Goal: Use online tool/utility: Utilize a website feature to perform a specific function

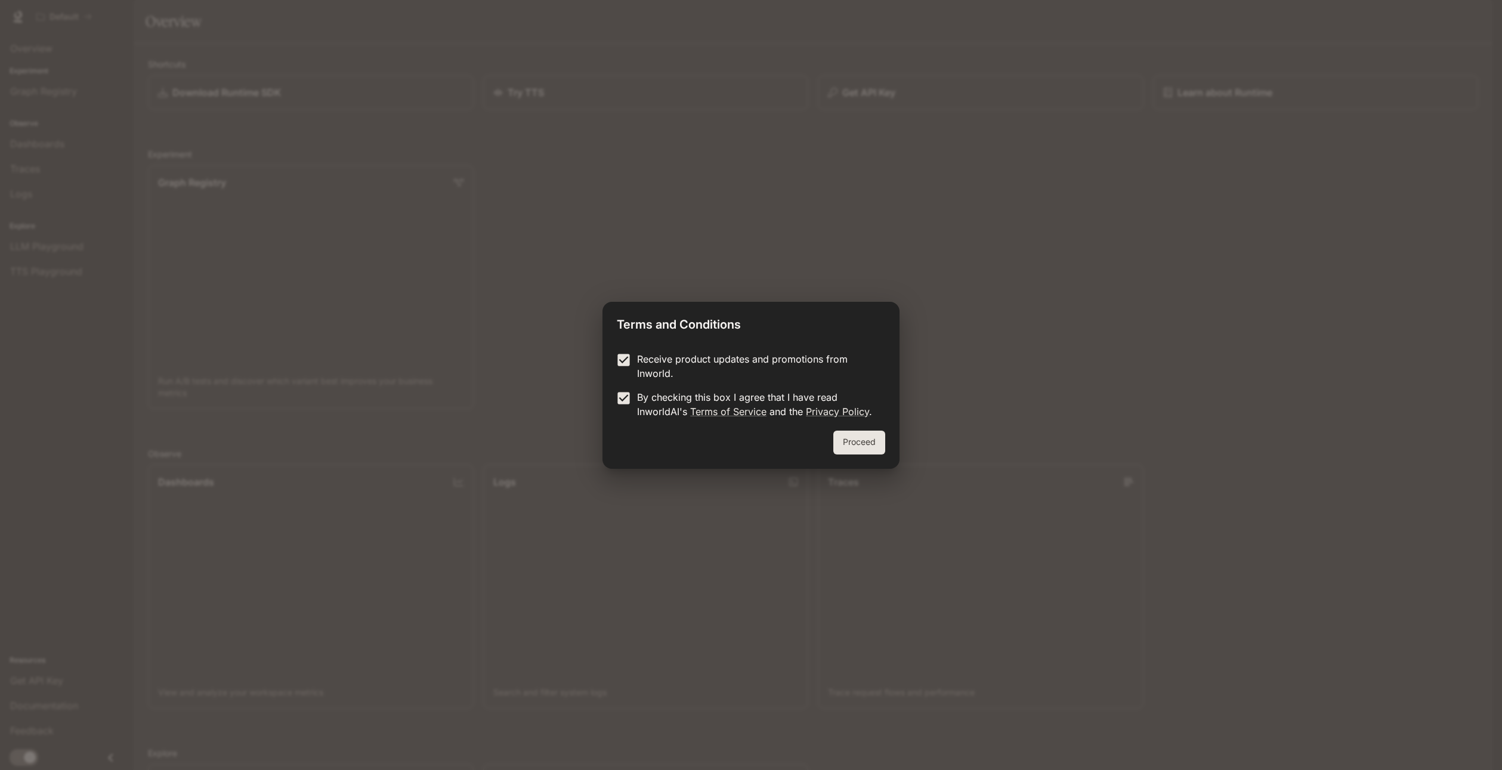
click at [852, 438] on button "Proceed" at bounding box center [859, 443] width 52 height 24
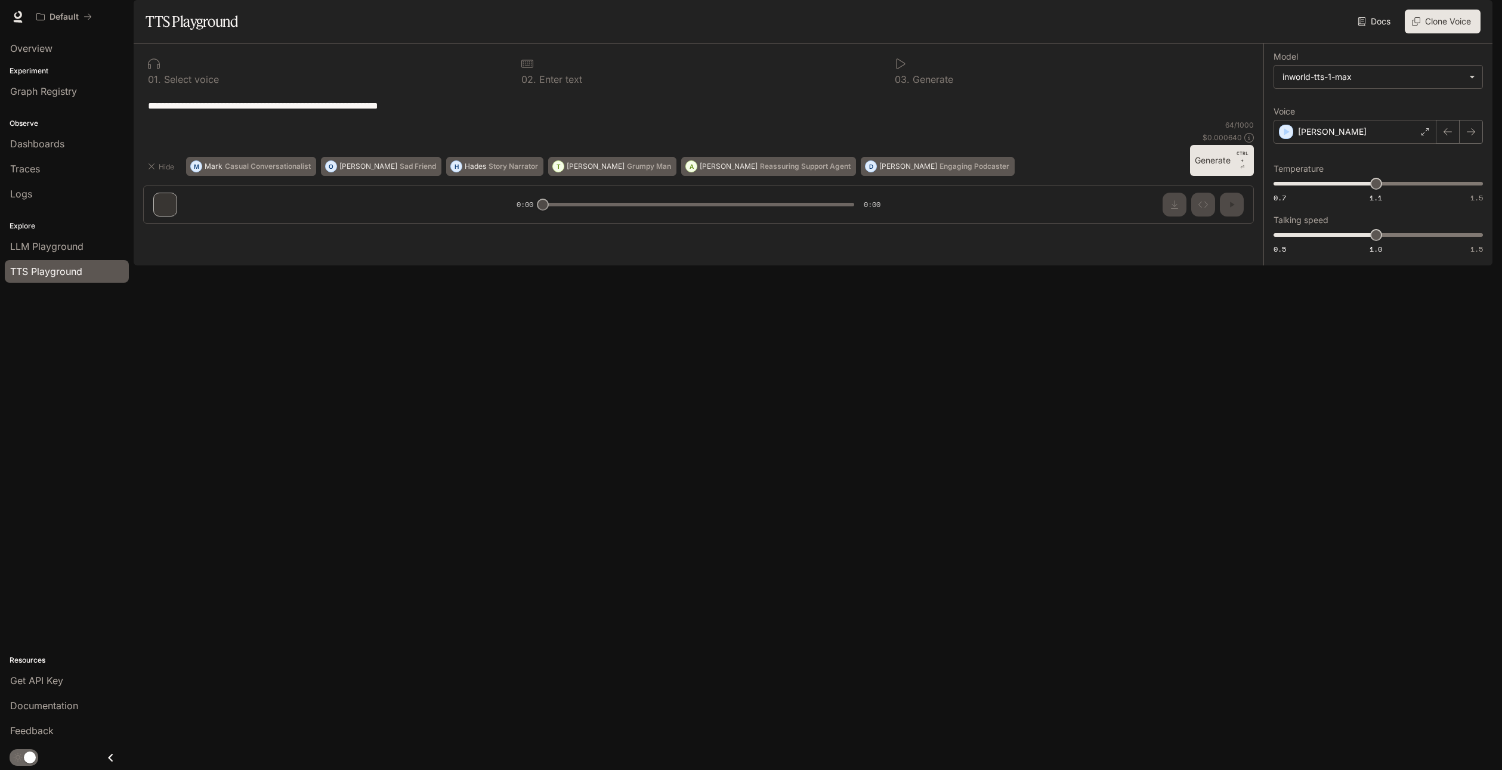
click at [461, 113] on textarea "**********" at bounding box center [698, 106] width 1101 height 14
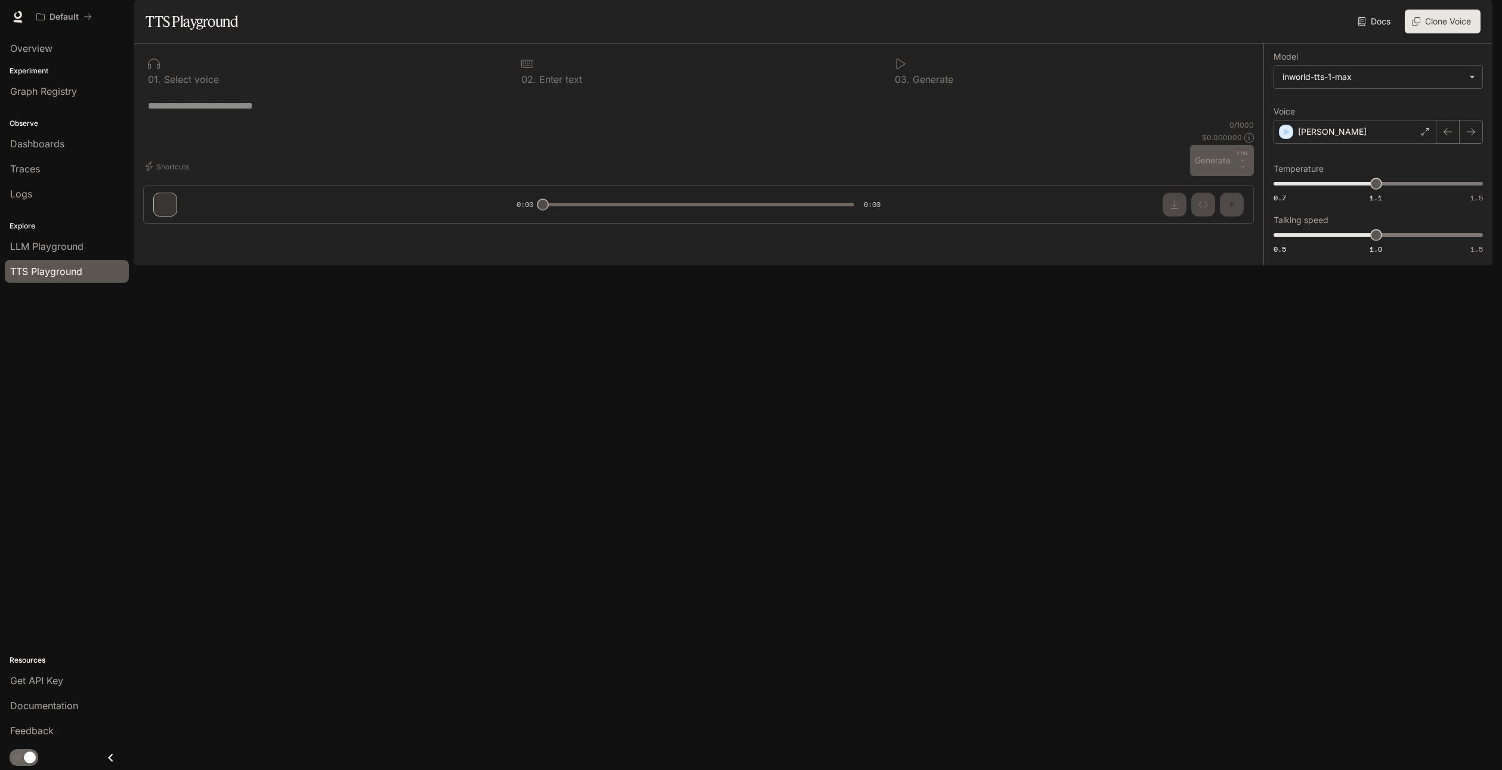
paste textarea "**********"
type textarea "**********"
click at [164, 233] on div "**********" at bounding box center [699, 139] width 1130 height 190
click at [1218, 176] on button "Generate CTRL + ⏎" at bounding box center [1222, 160] width 64 height 31
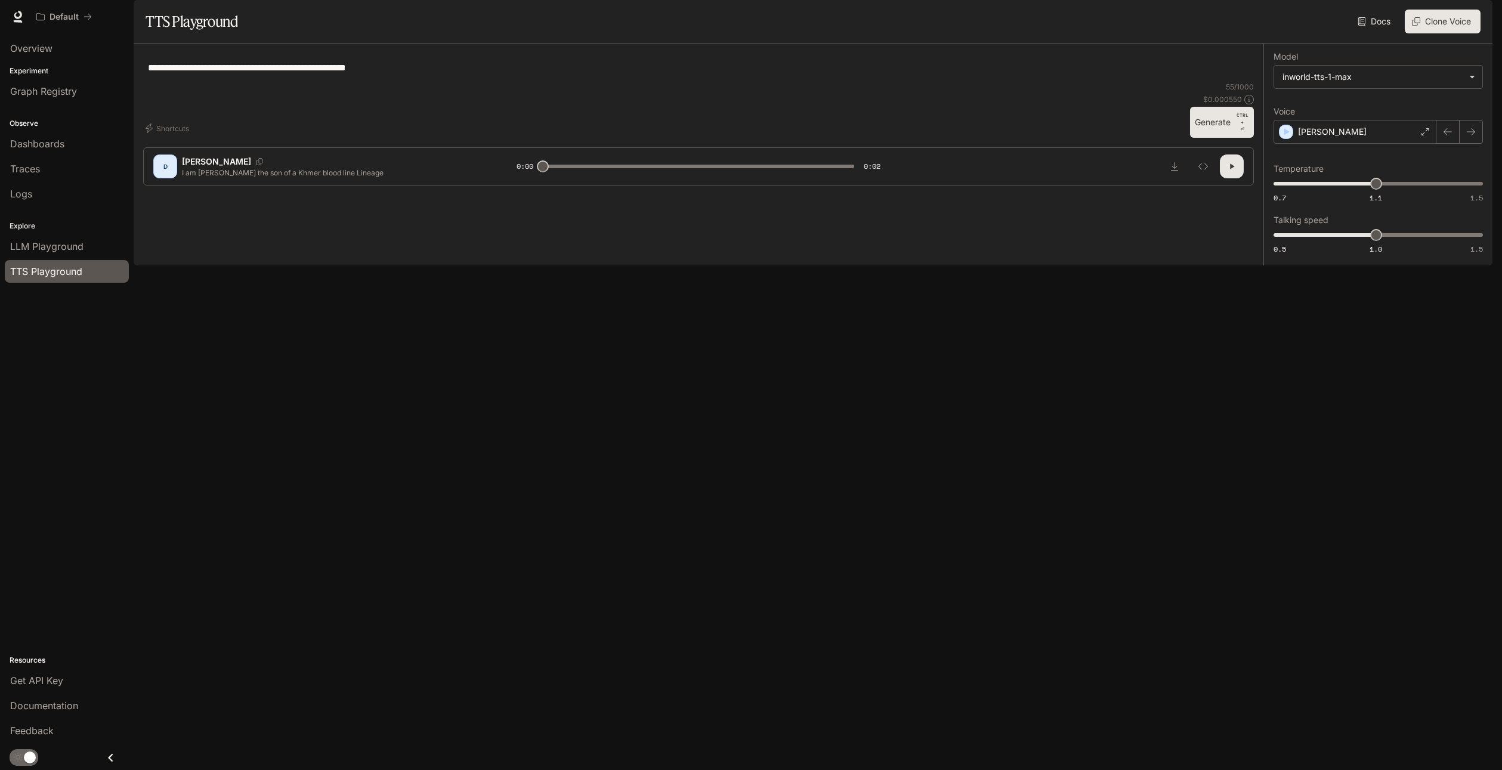
click at [166, 176] on div "D" at bounding box center [165, 166] width 19 height 19
click at [1386, 144] on div "Dennis" at bounding box center [1355, 132] width 163 height 24
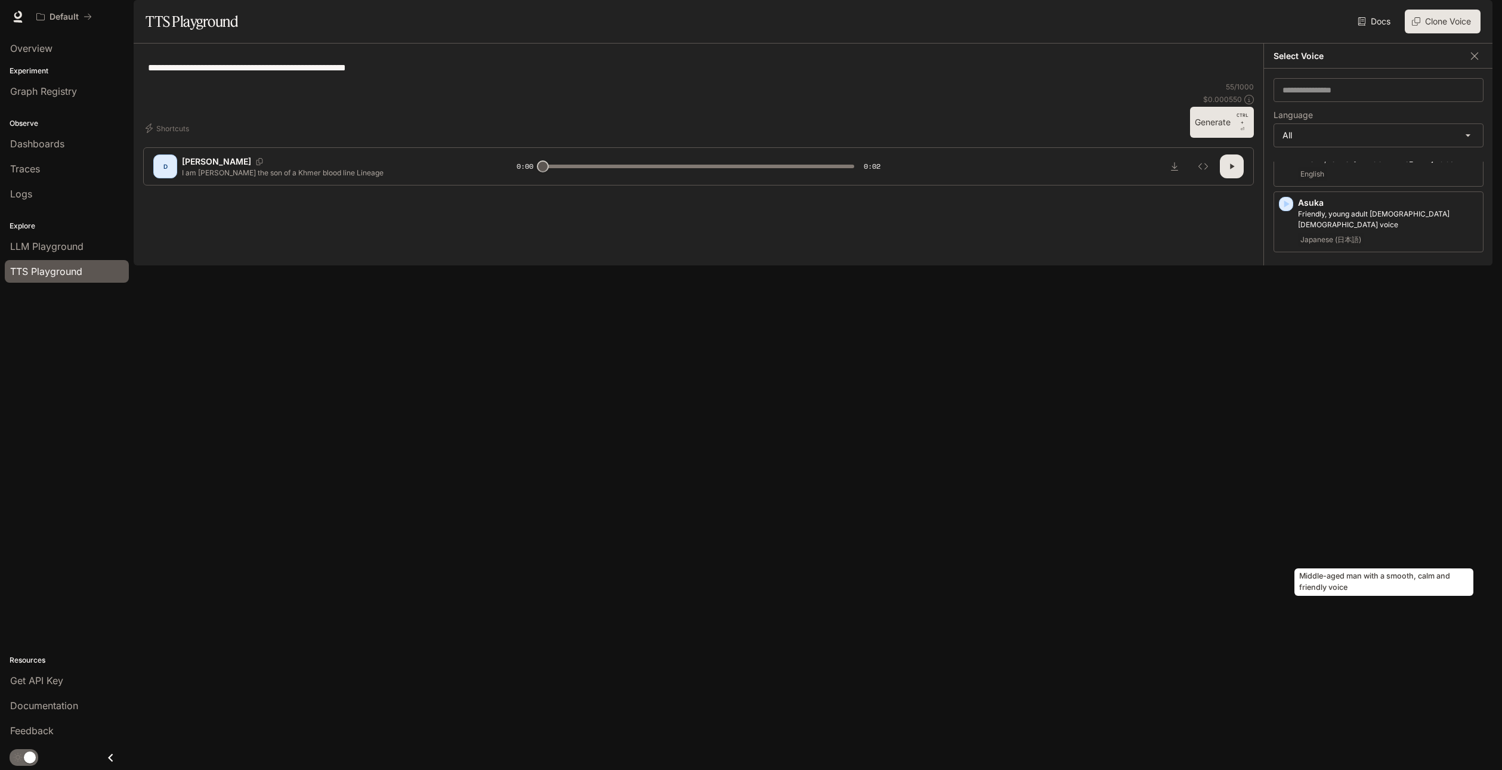
scroll to position [239, 0]
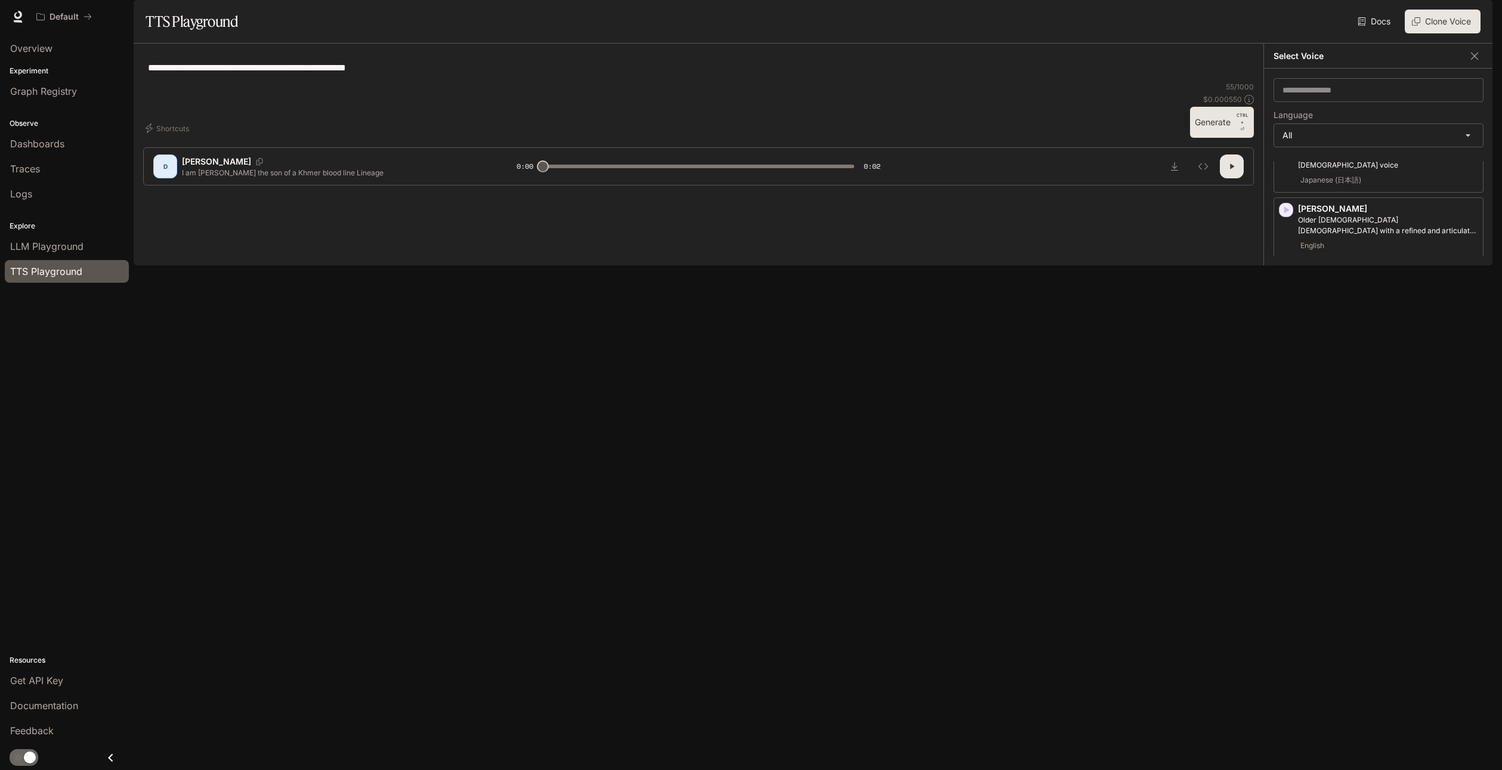
click at [1359, 728] on p "Gianni" at bounding box center [1388, 722] width 180 height 12
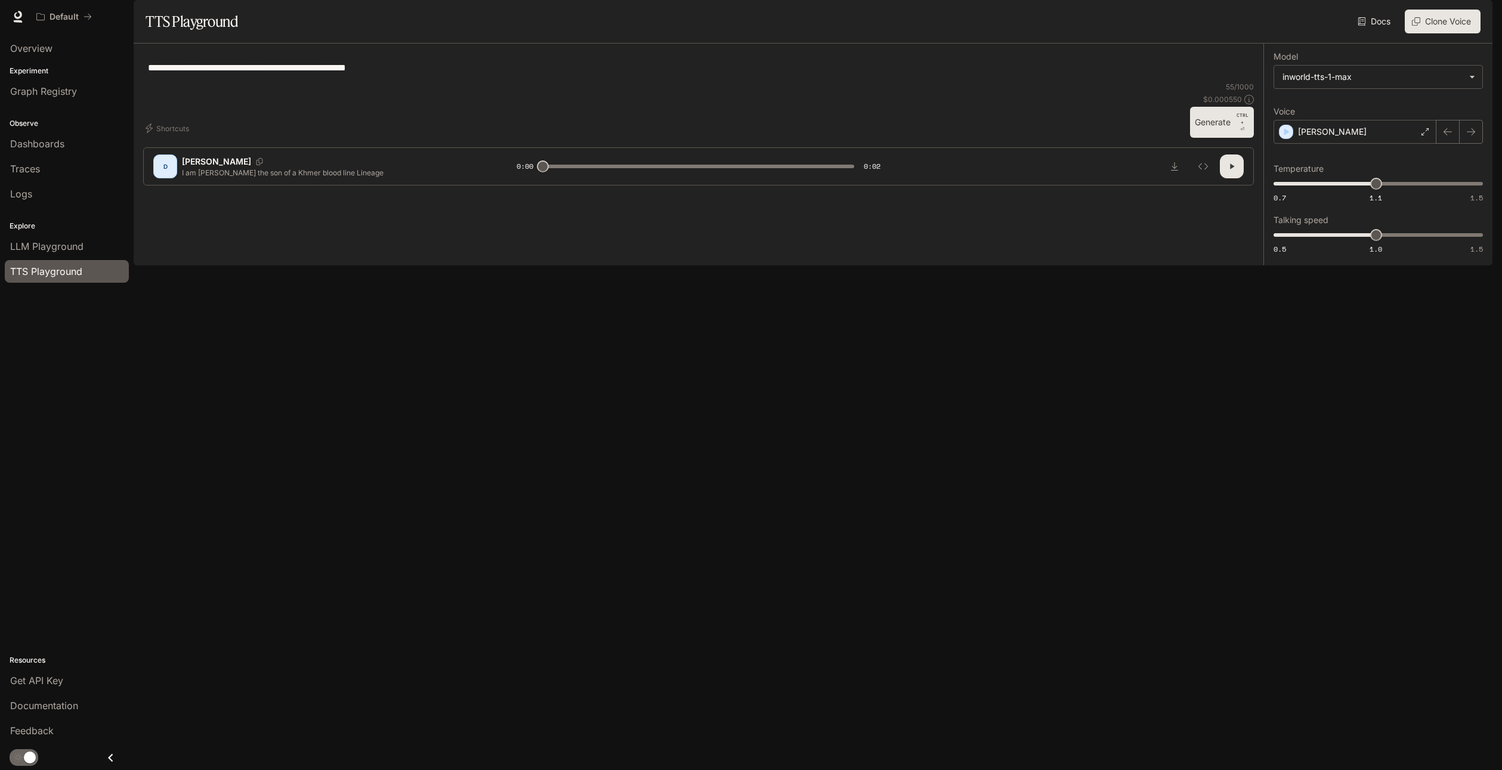
click at [1212, 138] on button "Generate CTRL + ⏎" at bounding box center [1222, 122] width 64 height 31
click at [1350, 144] on div "Gianni" at bounding box center [1355, 132] width 163 height 24
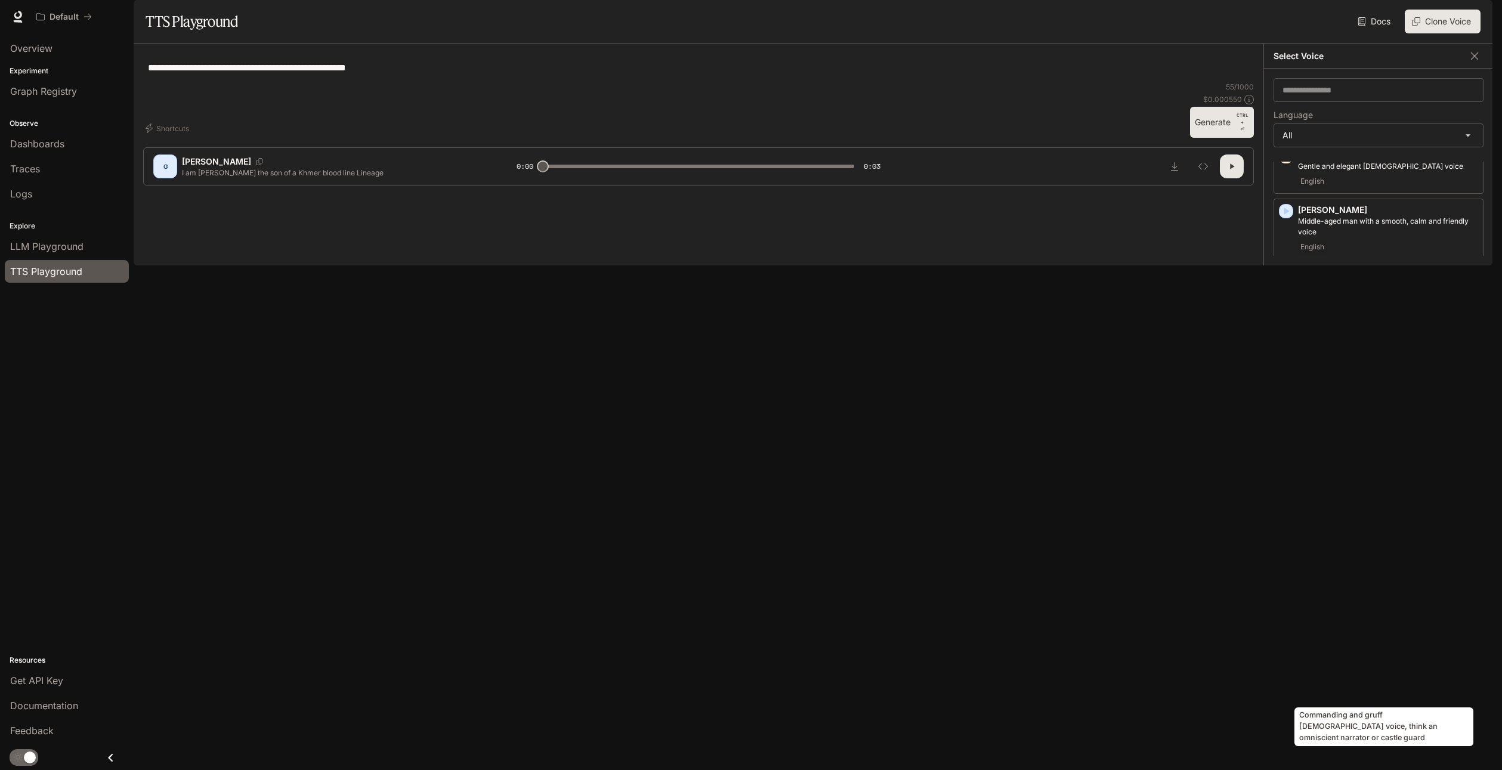
click at [1355, 684] on p "Commanding and gruff male voice, think an omniscient narrator or castle guard" at bounding box center [1388, 685] width 180 height 21
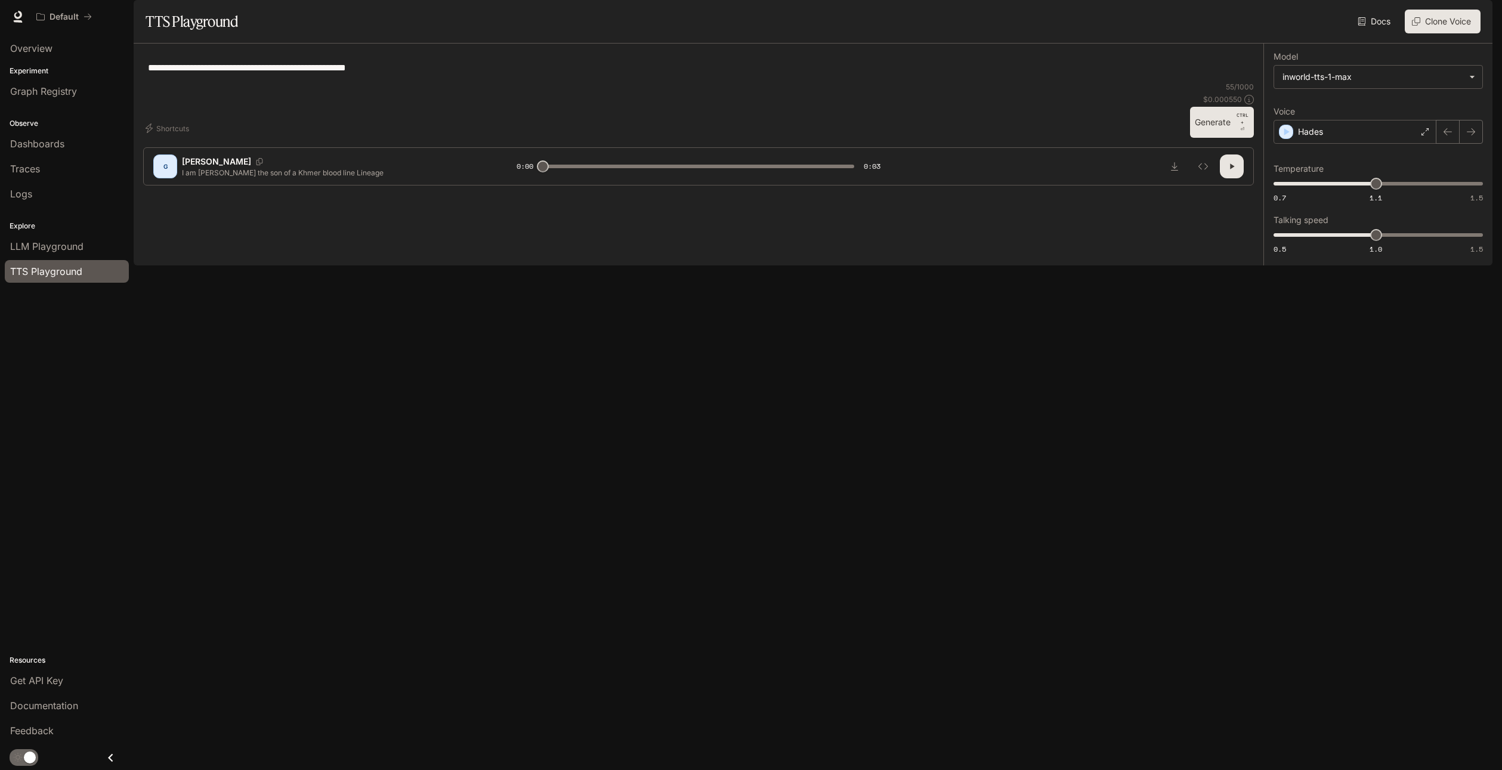
click at [1213, 138] on button "Generate CTRL + ⏎" at bounding box center [1222, 122] width 64 height 31
click at [1234, 171] on icon "button" at bounding box center [1232, 167] width 10 height 10
click at [1365, 144] on div "Hades" at bounding box center [1355, 132] width 163 height 24
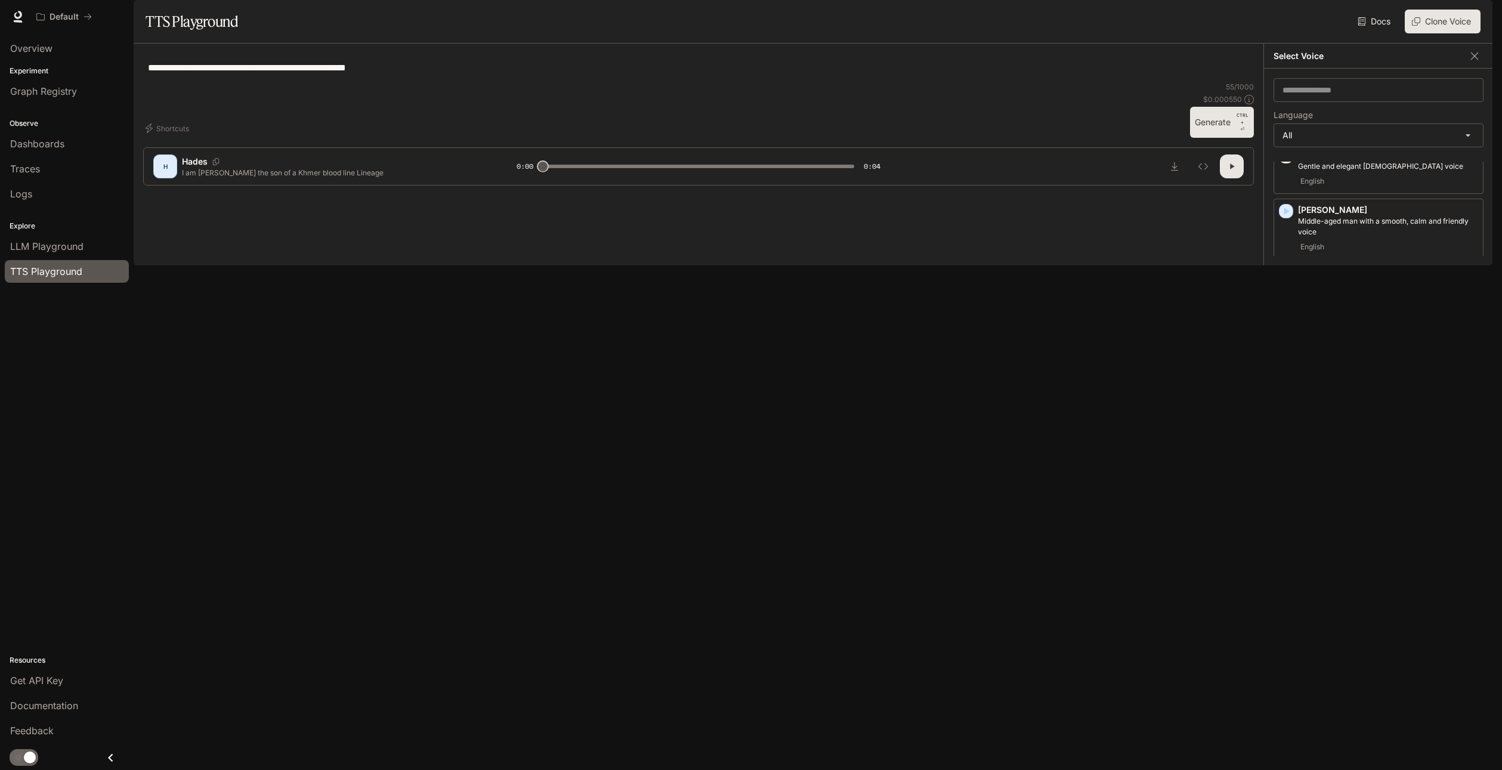
scroll to position [537, 0]
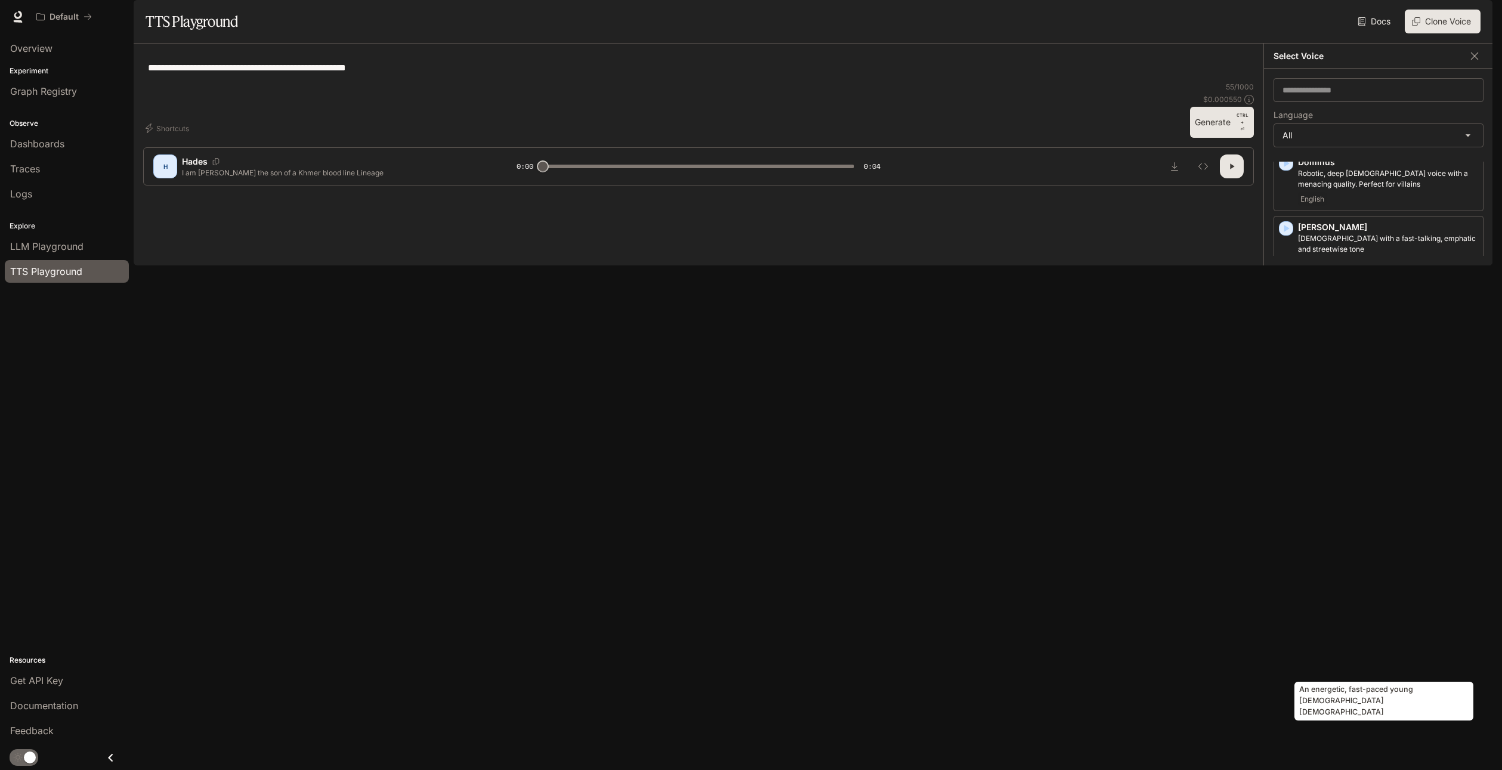
click at [1375, 728] on div "An energetic, fast-paced young Chinese female" at bounding box center [1383, 705] width 181 height 48
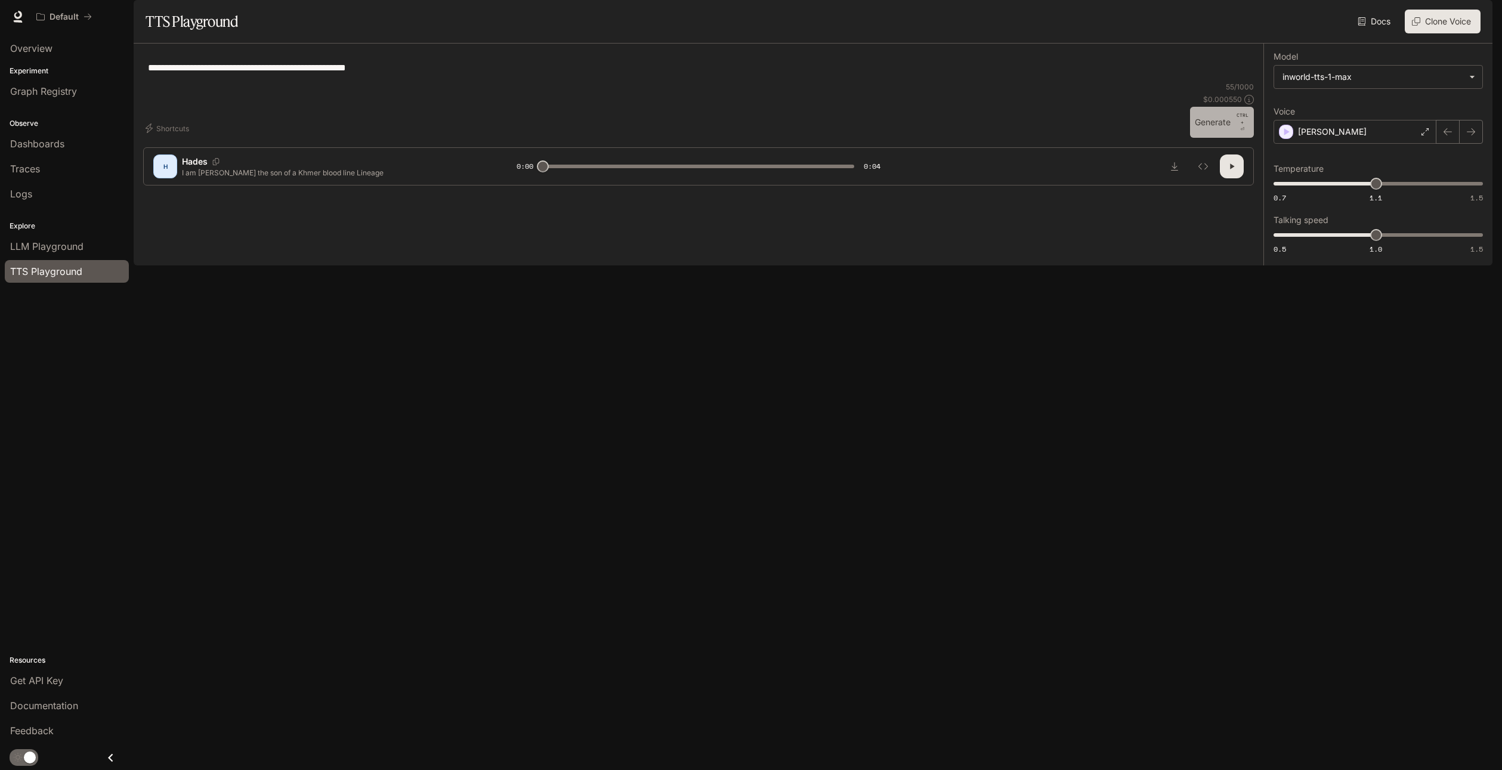
click at [1222, 138] on button "Generate CTRL + ⏎" at bounding box center [1222, 122] width 64 height 31
click at [1358, 144] on div "Jing" at bounding box center [1355, 132] width 163 height 24
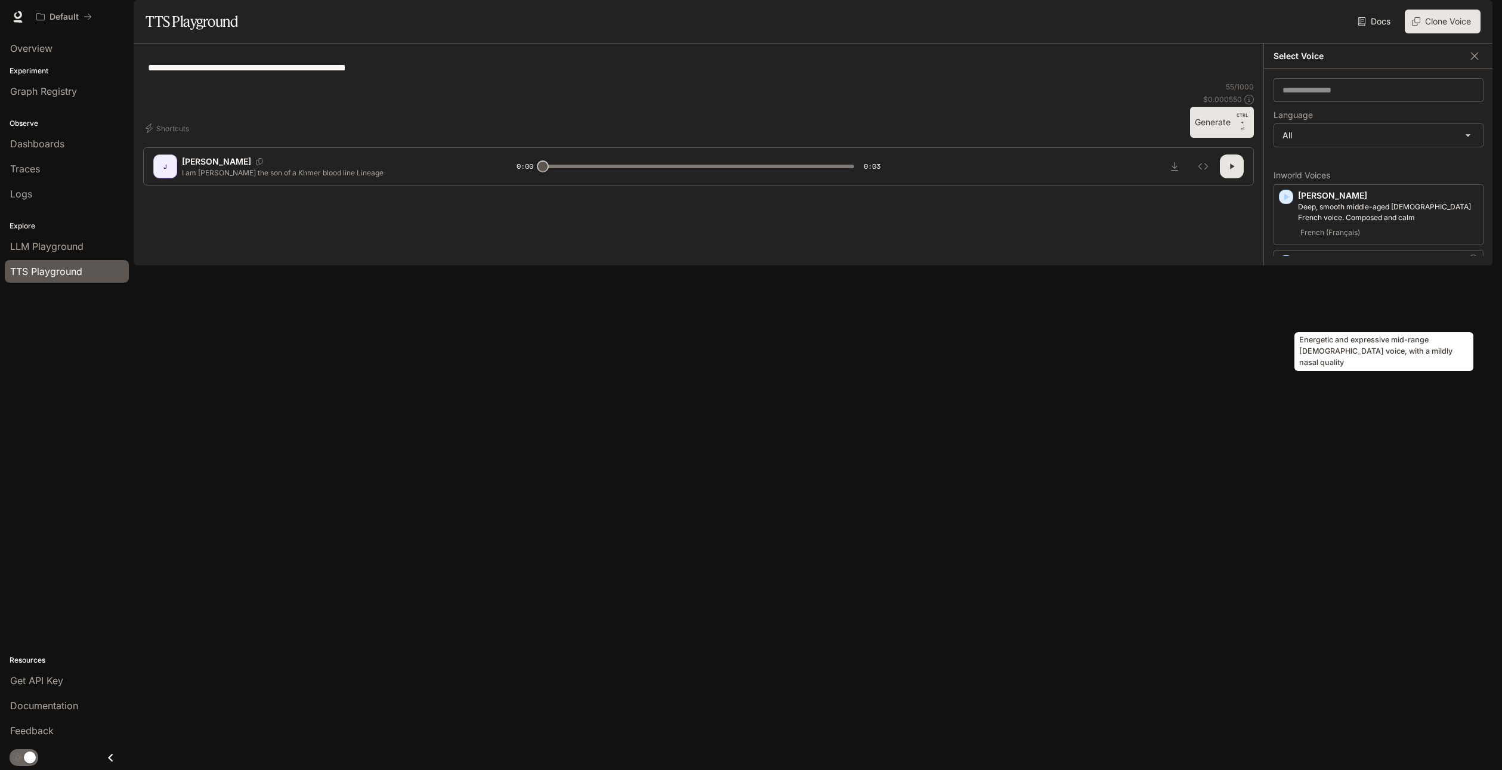
click at [1355, 289] on p "Energetic and expressive mid-range male voice, with a mildly nasal quality" at bounding box center [1388, 277] width 180 height 21
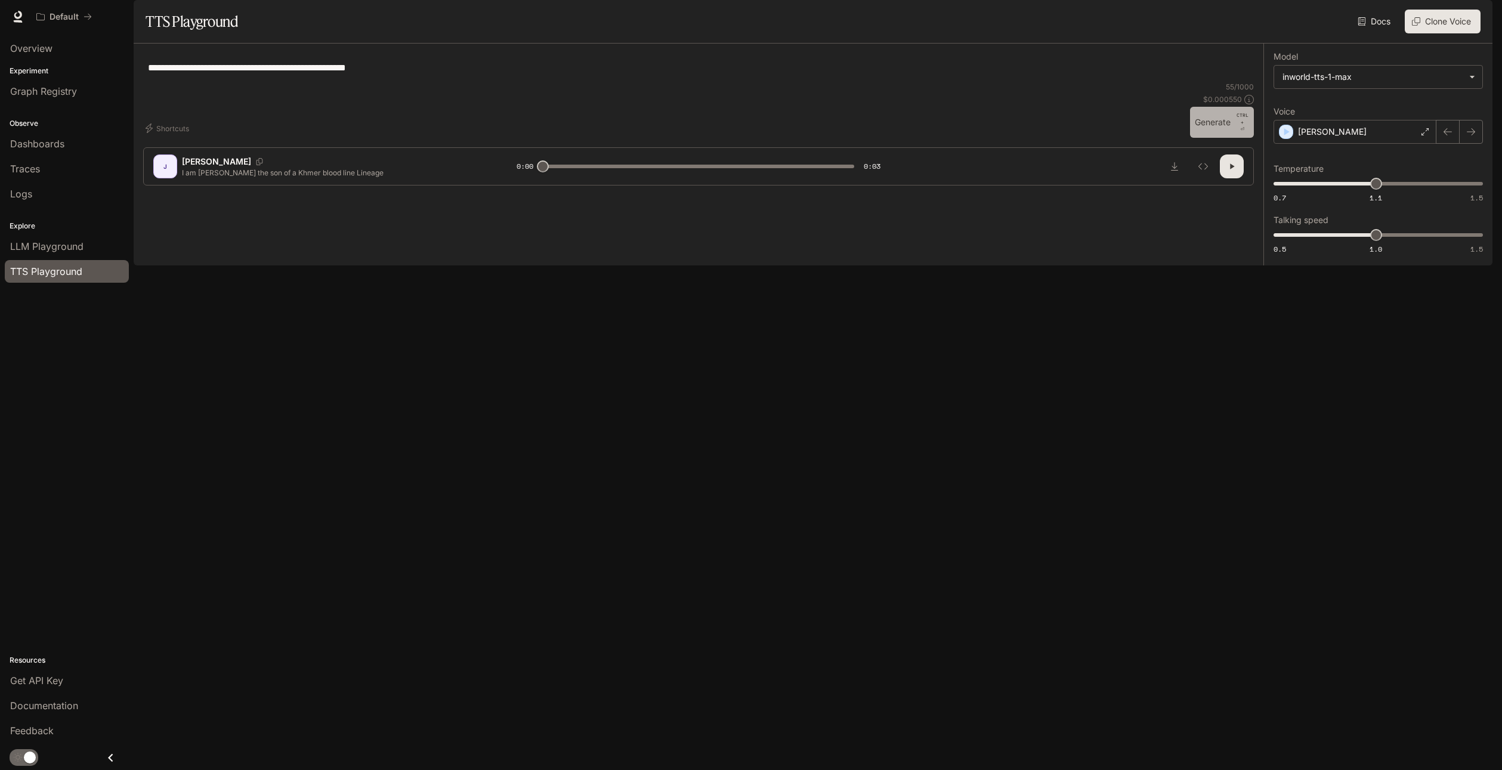
click at [1220, 138] on button "Generate CTRL + ⏎" at bounding box center [1222, 122] width 64 height 31
click at [1356, 144] on div "Alex" at bounding box center [1355, 132] width 163 height 24
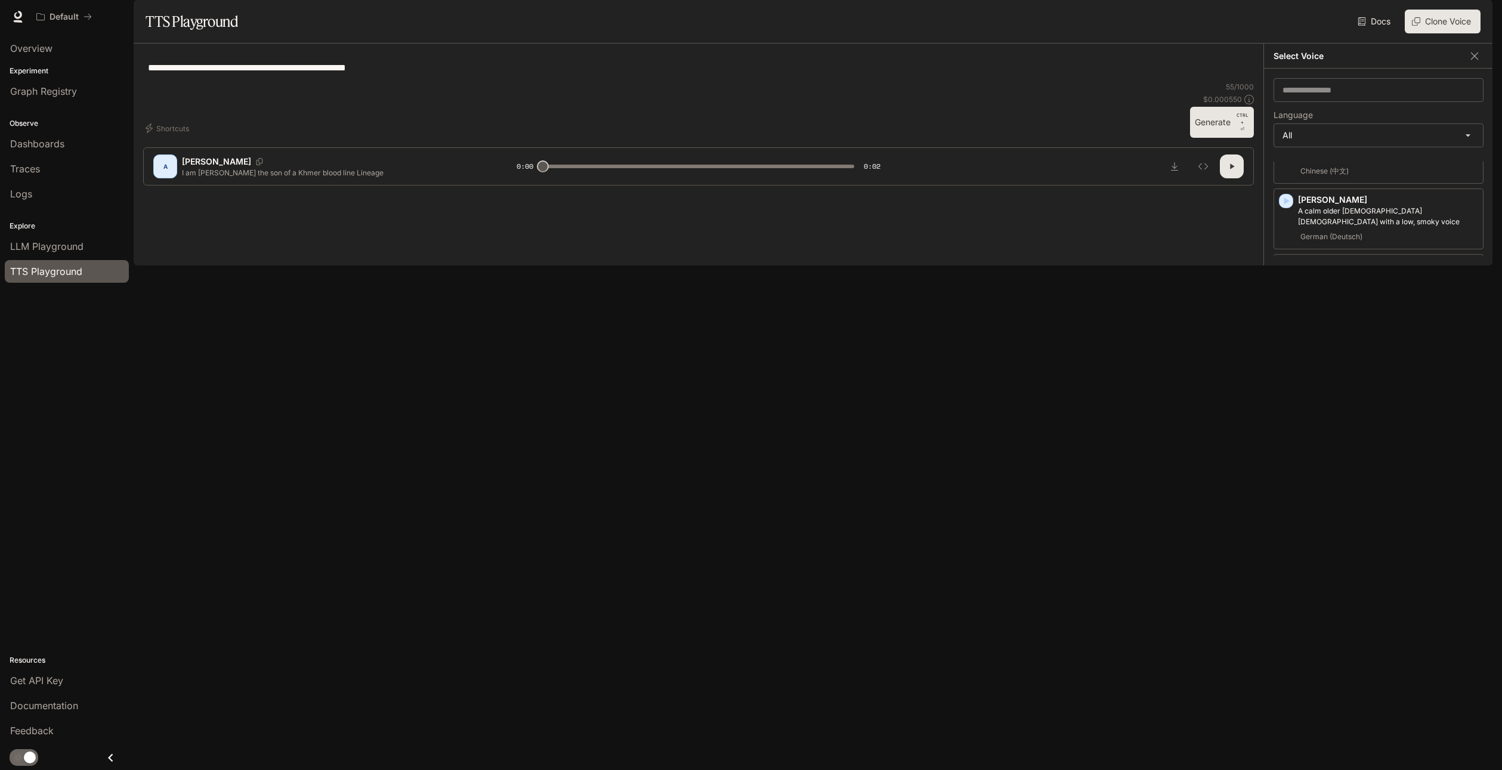
scroll to position [1193, 0]
click at [1352, 605] on p "Energetic, expressive man with a rapid-fire delivery" at bounding box center [1388, 610] width 180 height 11
click at [1207, 138] on button "Generate CTRL + ⏎" at bounding box center [1222, 122] width 64 height 31
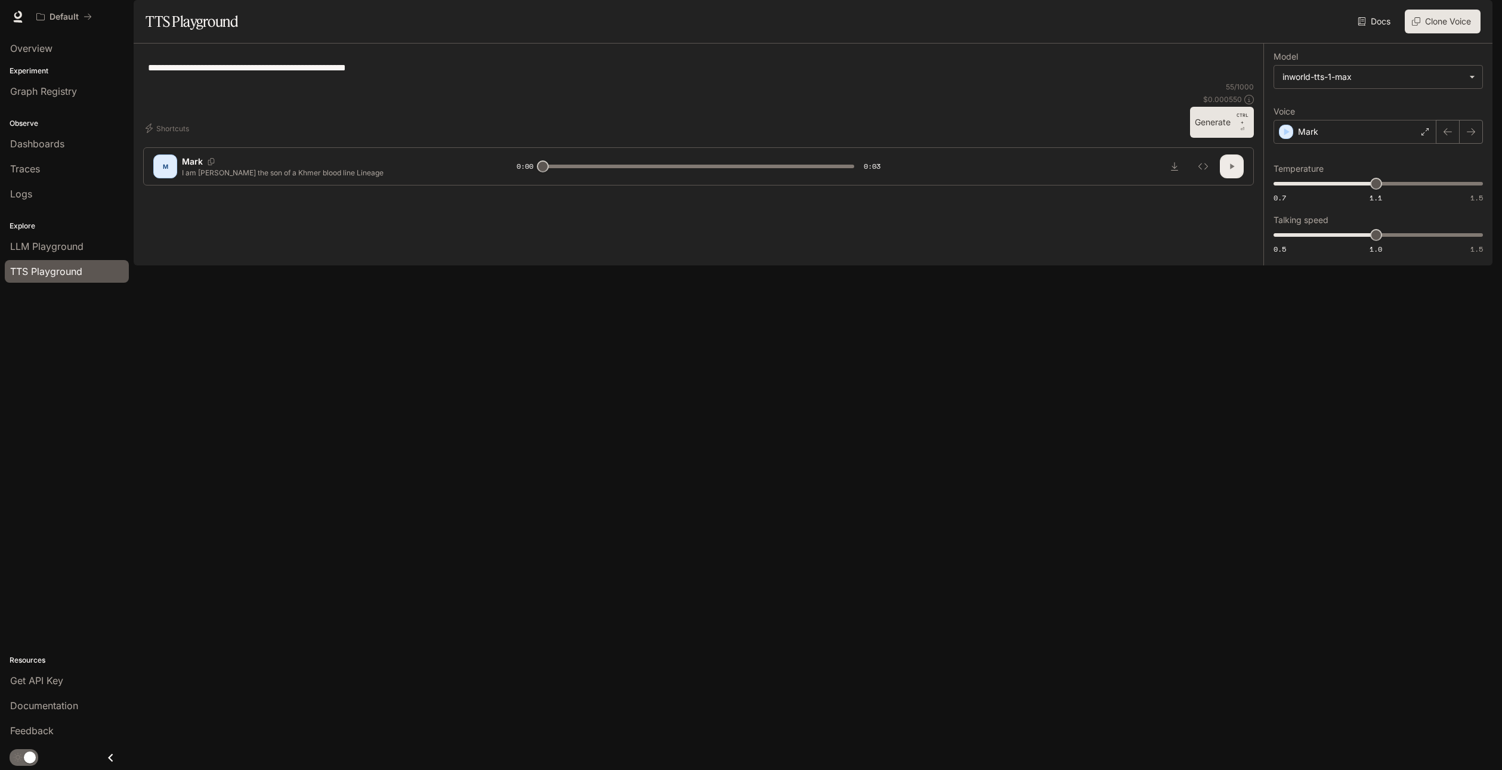
click at [1231, 171] on icon "button" at bounding box center [1232, 167] width 10 height 10
type input "*"
type input "***"
drag, startPoint x: 1376, startPoint y: 218, endPoint x: 1401, endPoint y: 218, distance: 25.1
click at [1401, 190] on span "1.2" at bounding box center [1401, 184] width 12 height 12
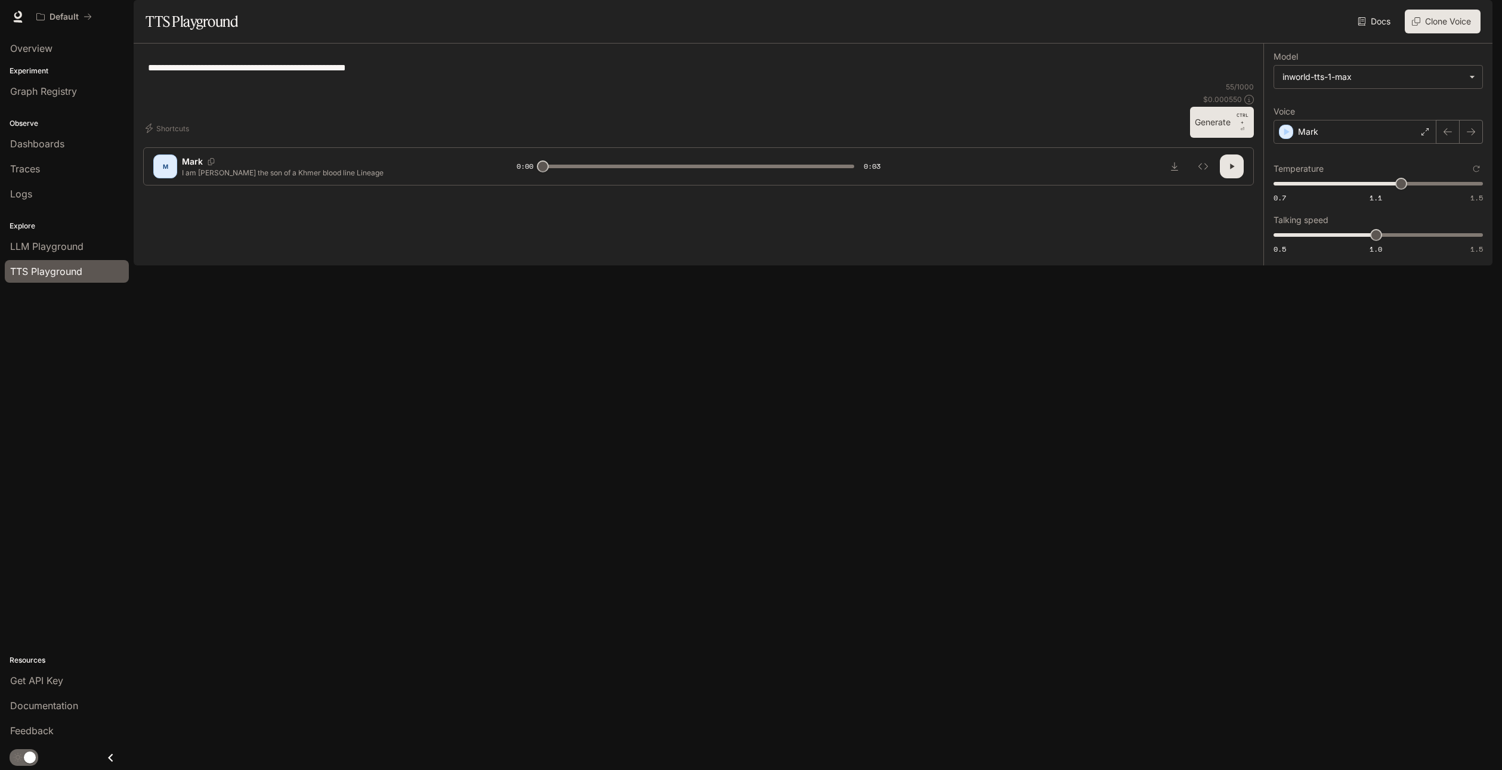
click at [1220, 138] on button "Generate CTRL + ⏎" at bounding box center [1222, 122] width 64 height 31
type input "*"
drag, startPoint x: 1400, startPoint y: 219, endPoint x: 1351, endPoint y: 220, distance: 49.5
click at [1351, 190] on span "1" at bounding box center [1351, 184] width 12 height 12
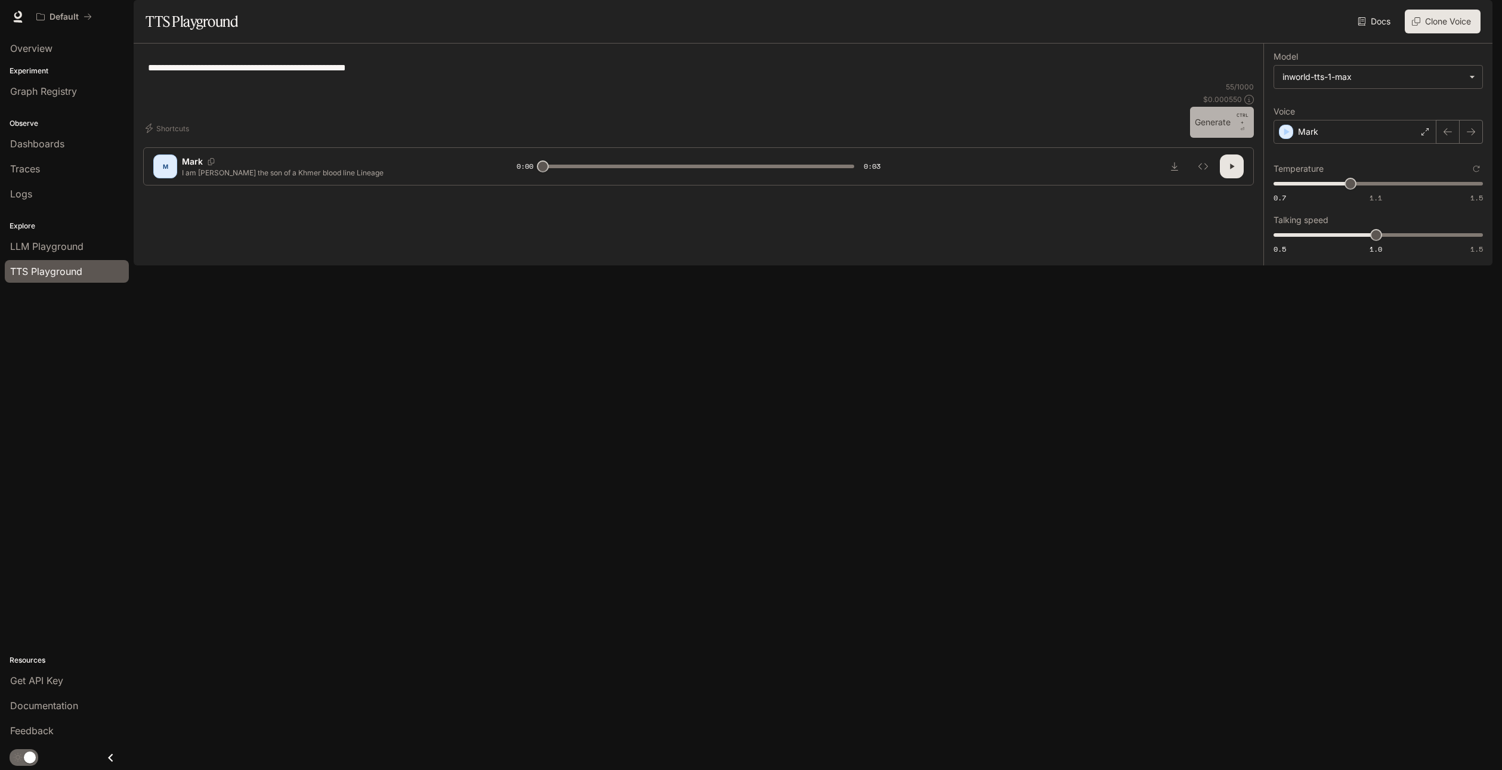
click at [1217, 138] on button "Generate CTRL + ⏎" at bounding box center [1222, 122] width 64 height 31
click at [1347, 144] on div "Mark" at bounding box center [1355, 132] width 163 height 24
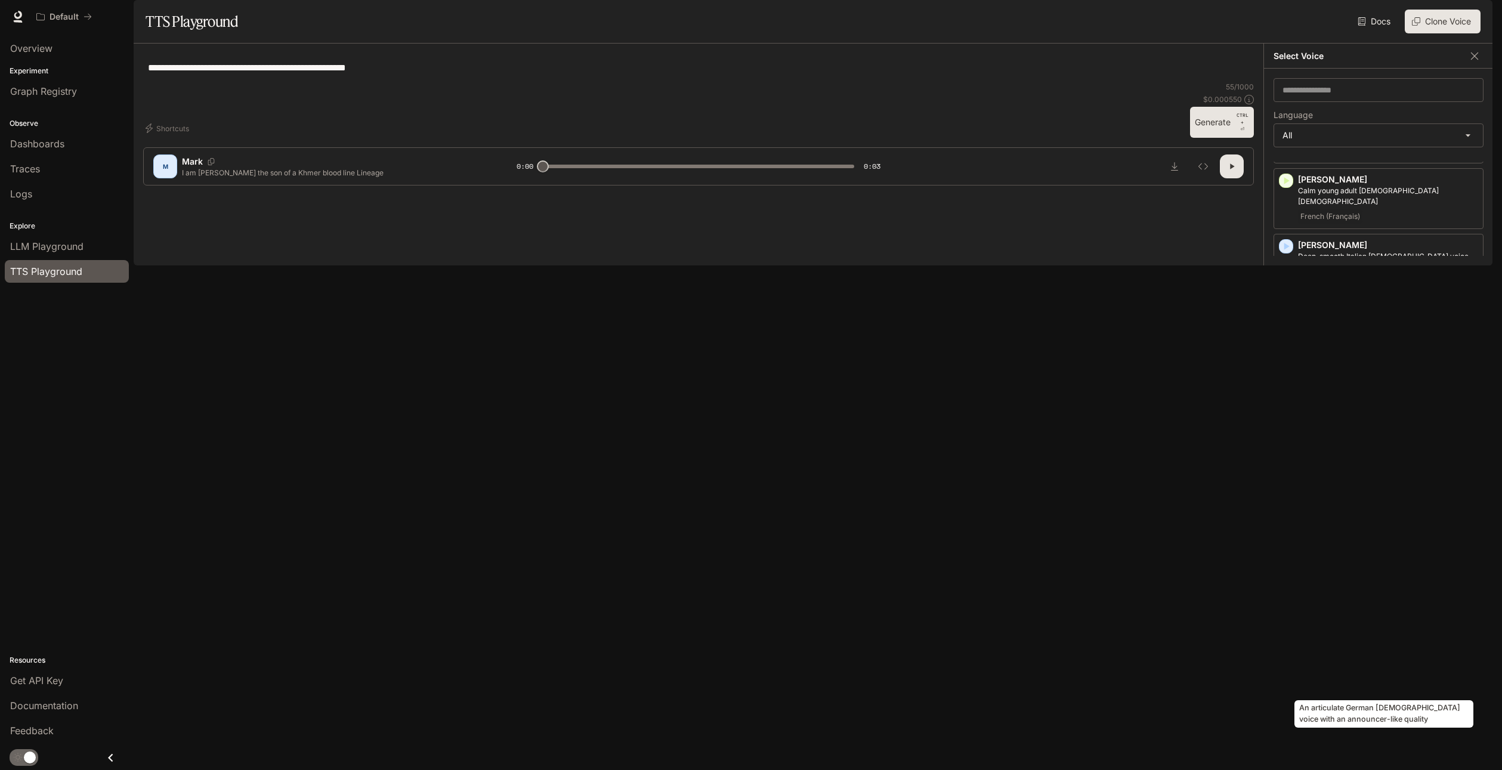
click at [1350, 689] on p "An articulate German male voice with an announcer-like quality" at bounding box center [1388, 699] width 180 height 21
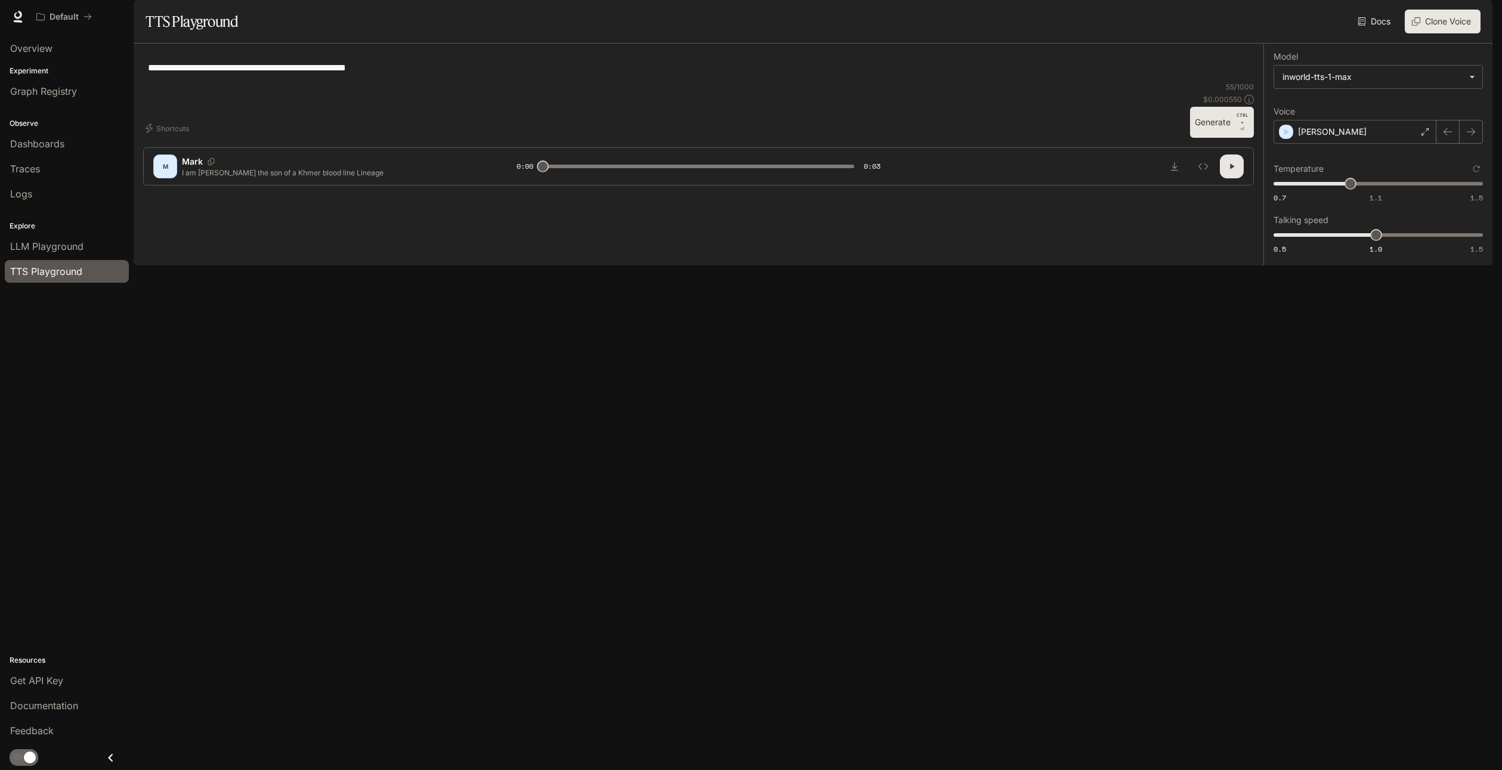
click at [1213, 138] on button "Generate CTRL + ⏎" at bounding box center [1222, 122] width 64 height 31
click at [1340, 144] on div "Josef" at bounding box center [1355, 132] width 163 height 24
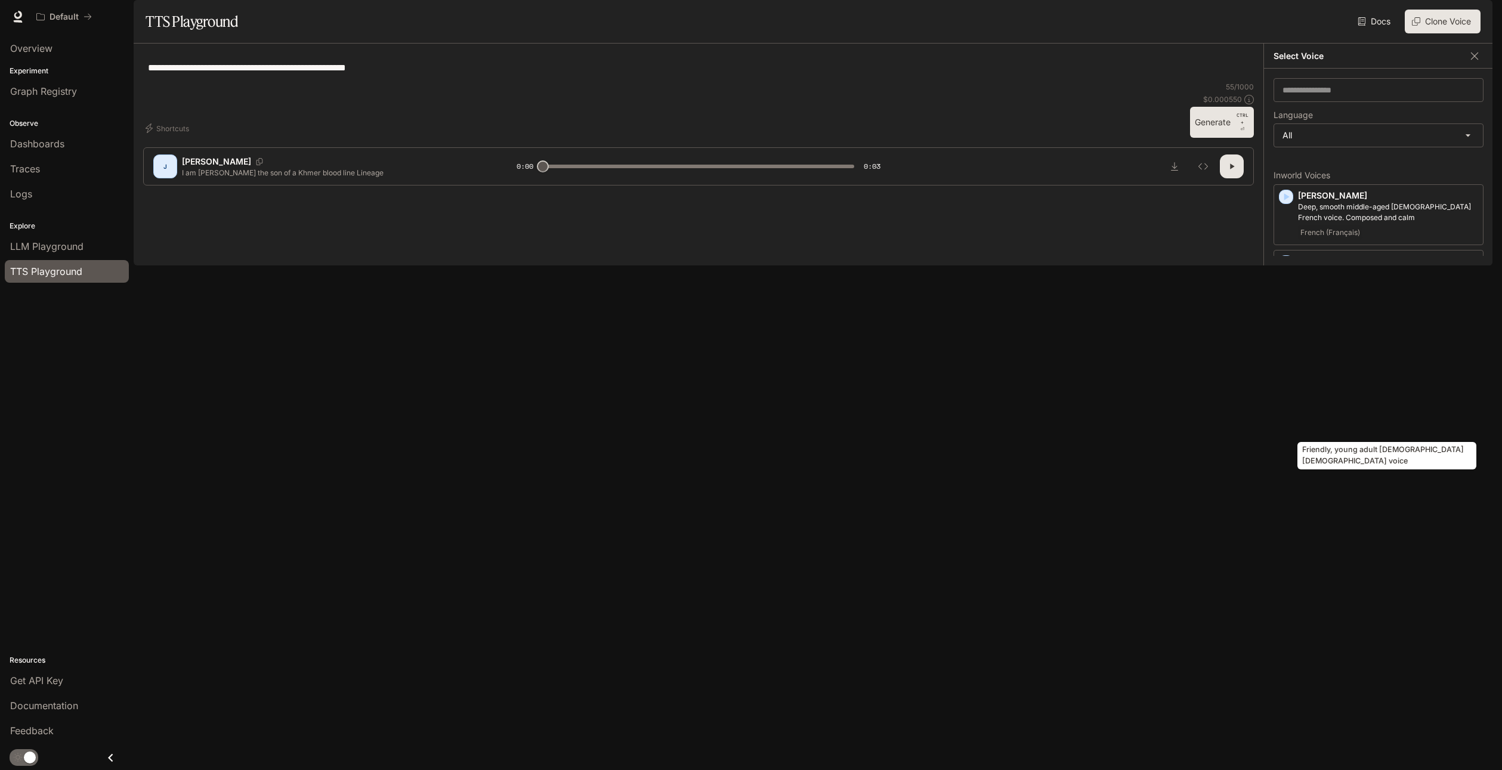
click at [1371, 409] on p "Friendly, young adult Japanese female voice" at bounding box center [1388, 398] width 180 height 21
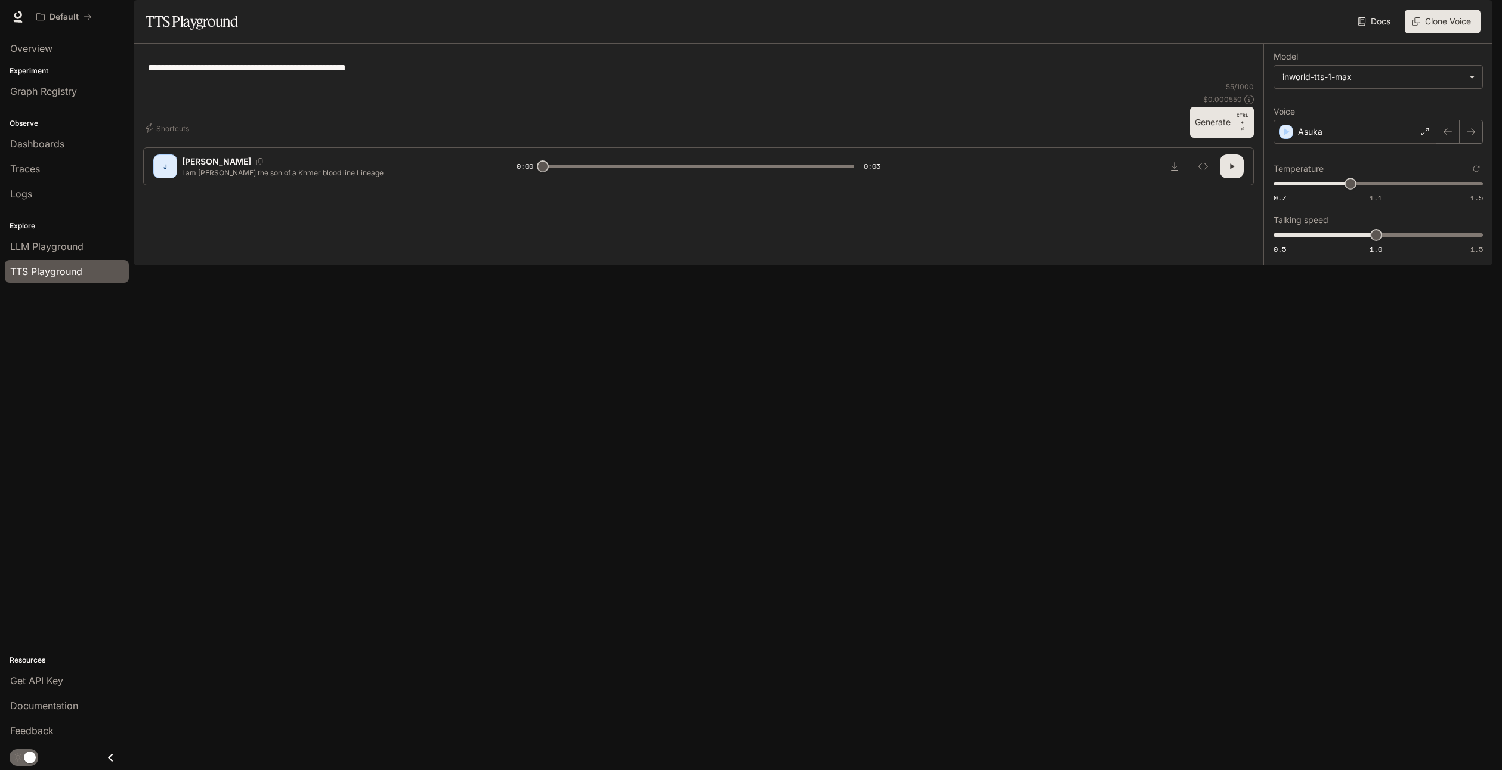
click at [1212, 138] on button "Generate CTRL + ⏎" at bounding box center [1222, 122] width 64 height 31
click at [1369, 144] on div "Asuka" at bounding box center [1355, 132] width 163 height 24
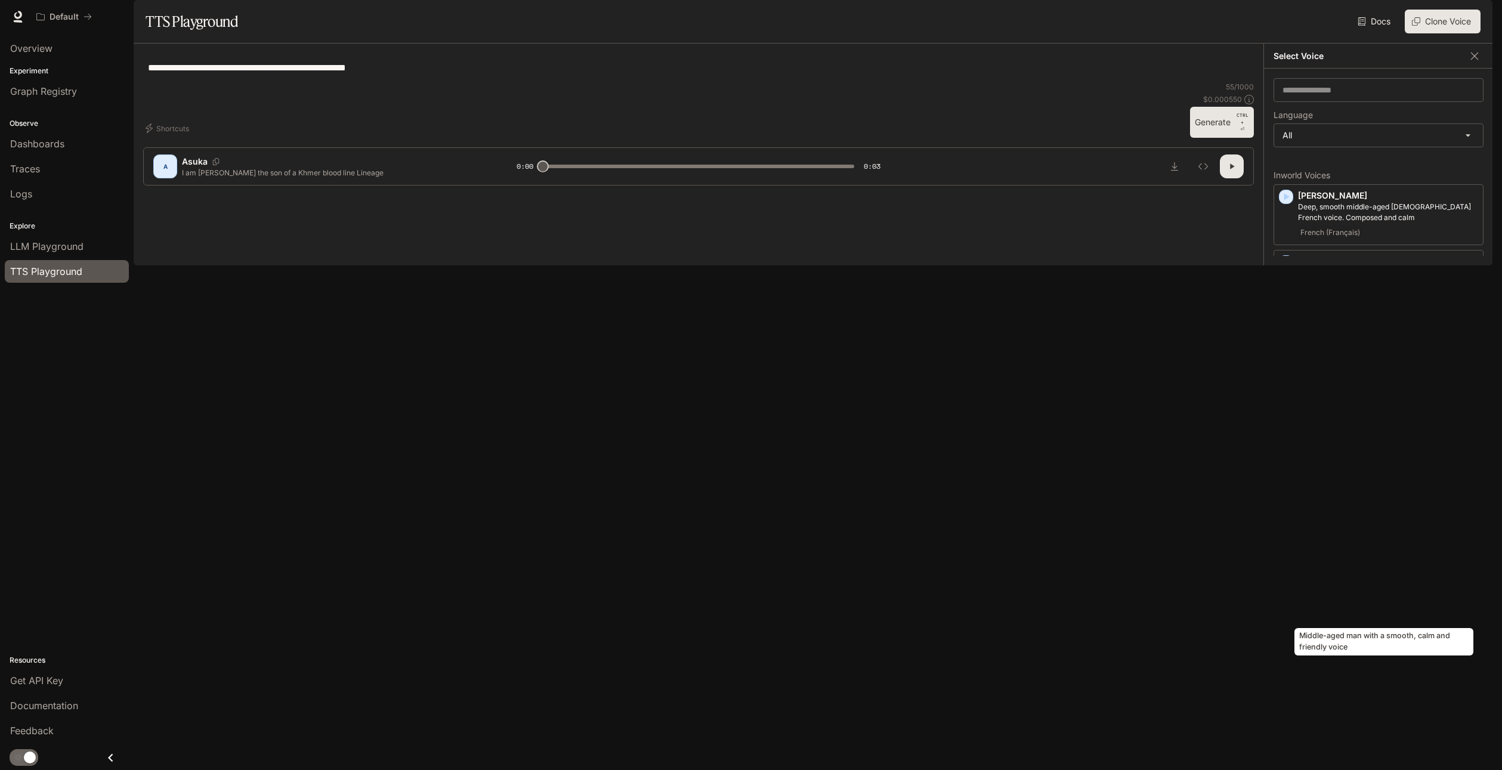
click at [1354, 595] on p "Middle-aged man with a smooth, calm and friendly voice" at bounding box center [1388, 584] width 180 height 21
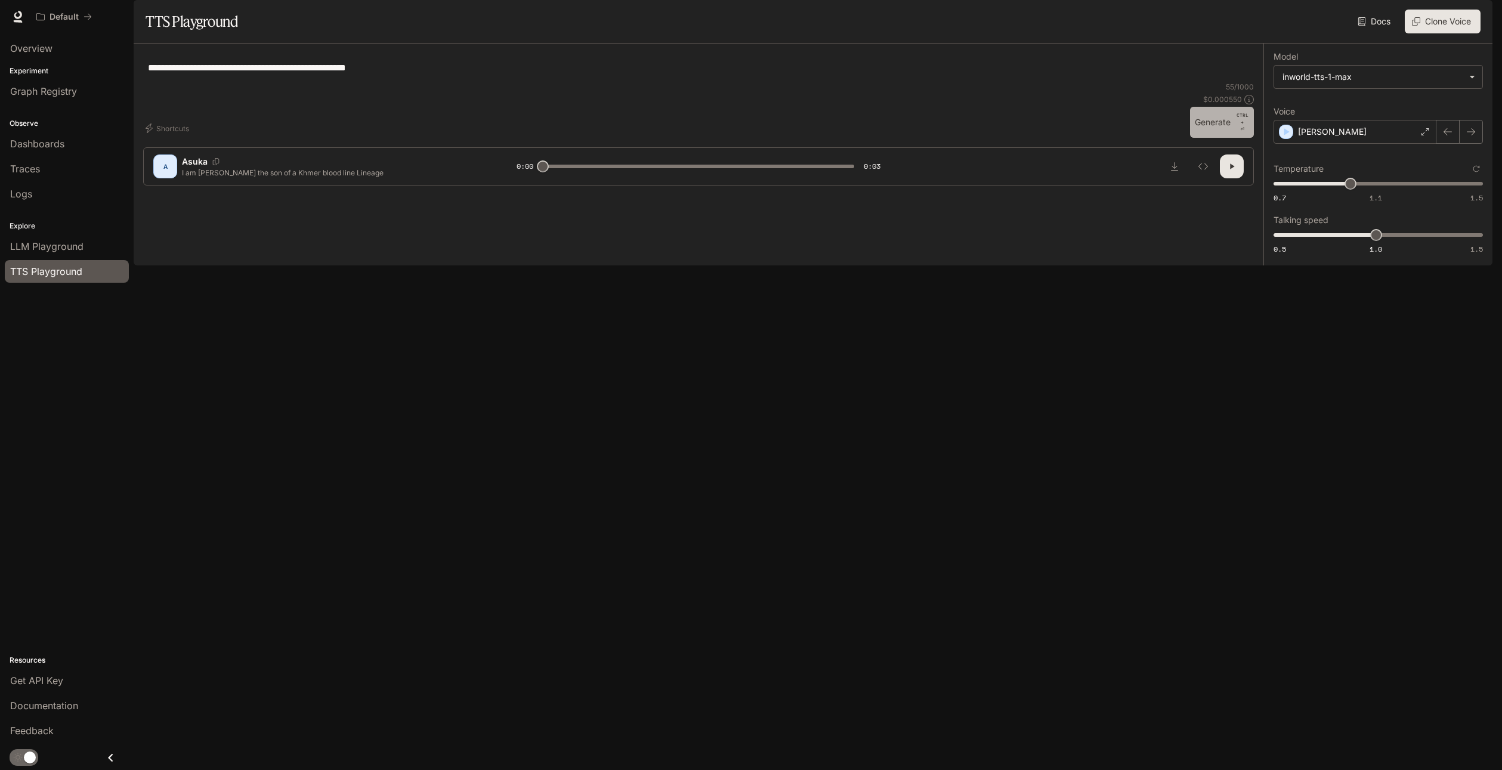
click at [1204, 138] on button "Generate CTRL + ⏎" at bounding box center [1222, 122] width 64 height 31
type input "*"
type input "***"
drag, startPoint x: 1352, startPoint y: 218, endPoint x: 1325, endPoint y: 220, distance: 26.9
click at [1325, 190] on span "0.9" at bounding box center [1325, 184] width 12 height 12
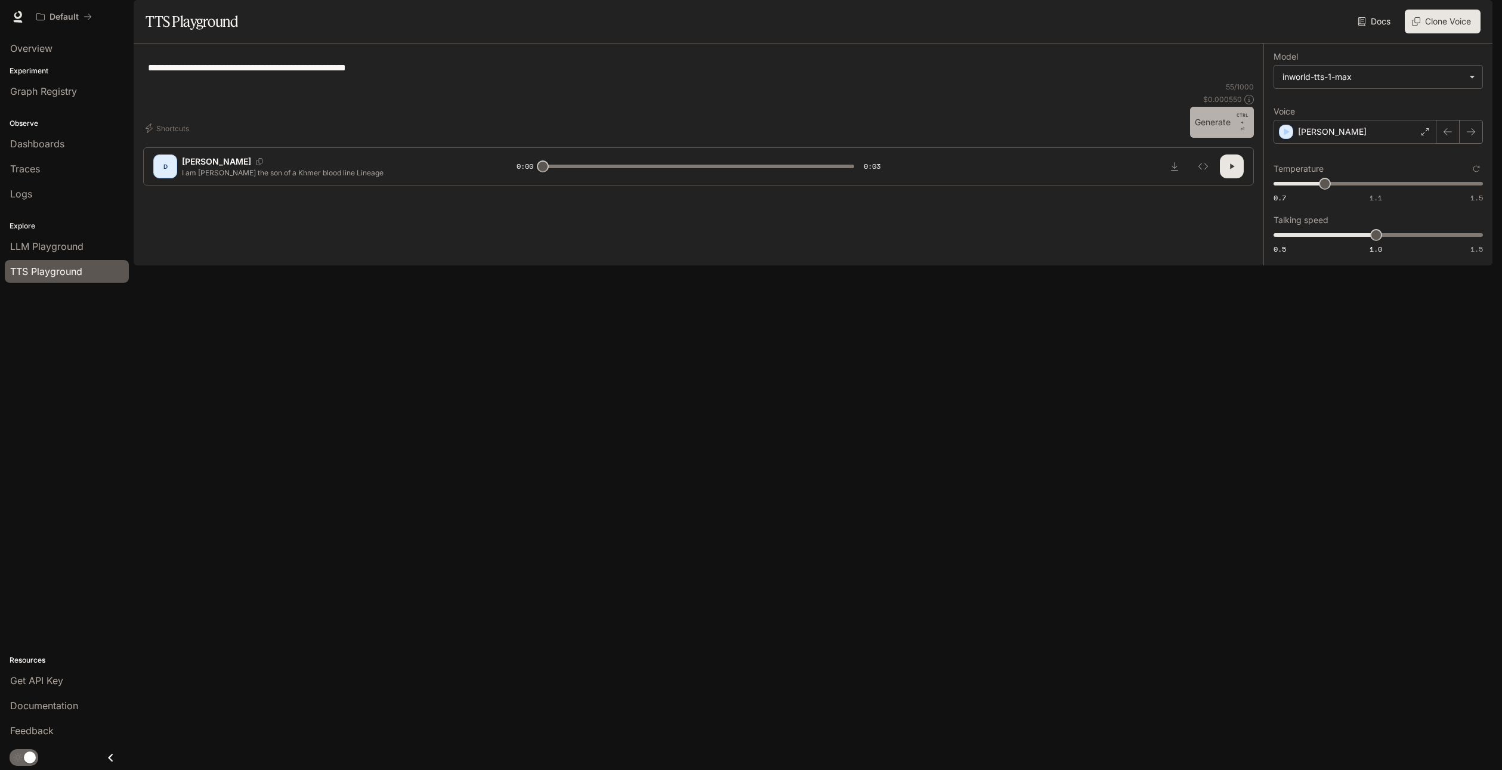
click at [1217, 138] on button "Generate CTRL + ⏎" at bounding box center [1222, 122] width 64 height 31
type input "*"
type input "***"
drag, startPoint x: 1376, startPoint y: 268, endPoint x: 1407, endPoint y: 268, distance: 31.0
click at [1411, 241] on span "1.2" at bounding box center [1417, 235] width 12 height 12
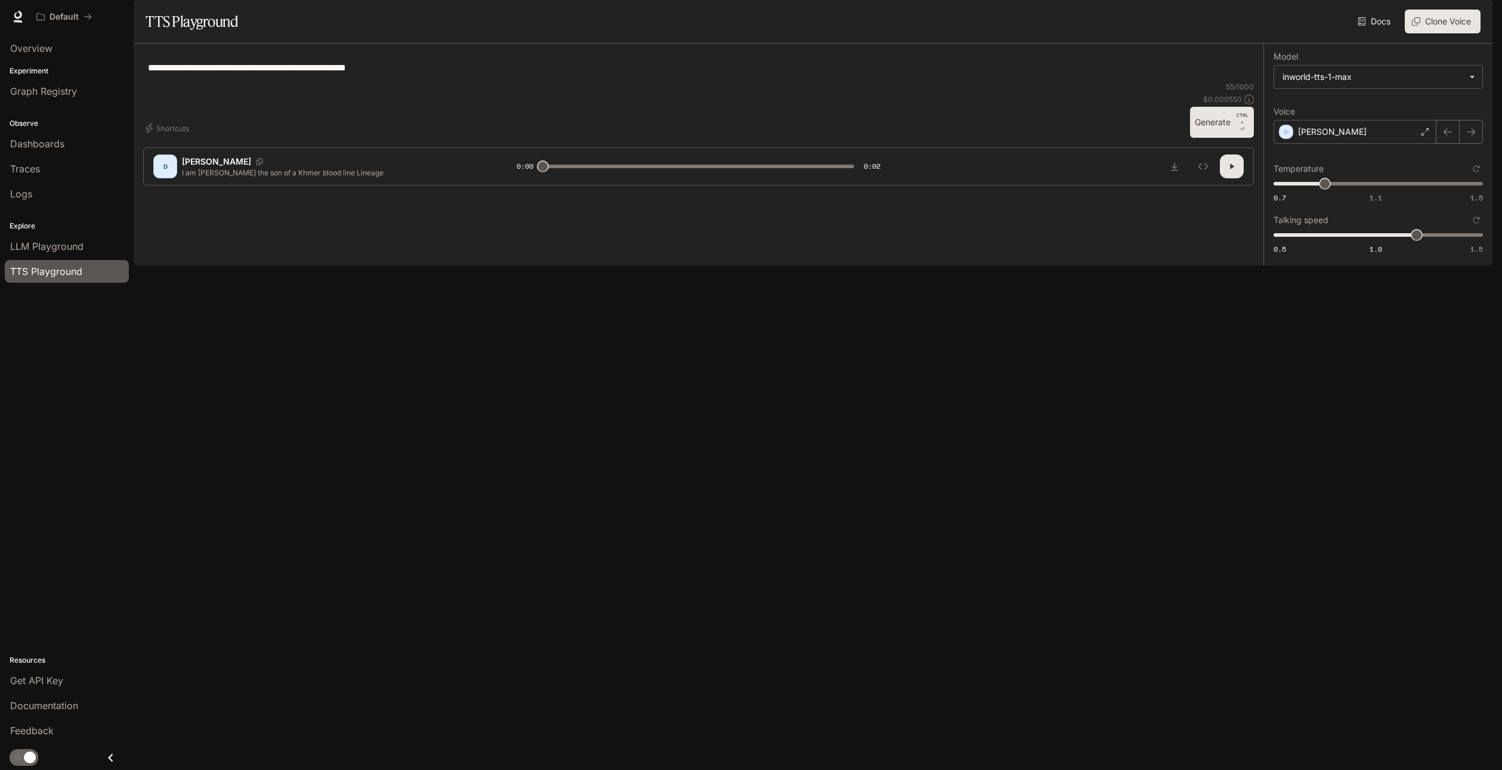
click at [1213, 138] on button "Generate CTRL + ⏎" at bounding box center [1222, 122] width 64 height 31
type input "*"
type input "***"
drag, startPoint x: 1414, startPoint y: 270, endPoint x: 1363, endPoint y: 270, distance: 51.3
click at [1361, 241] on span "0.9" at bounding box center [1355, 235] width 12 height 12
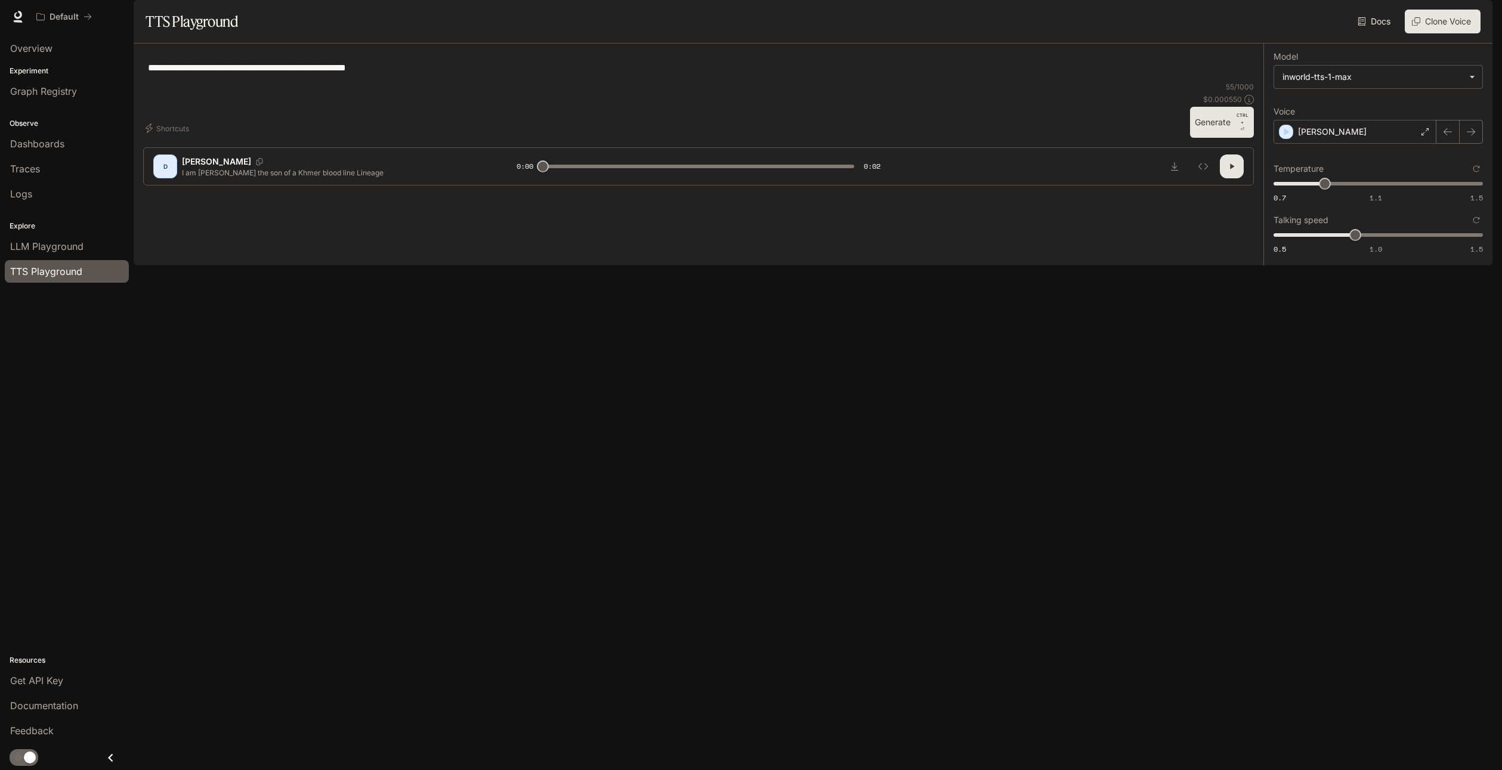
click at [1217, 138] on button "Generate CTRL + ⏎" at bounding box center [1222, 122] width 64 height 31
type input "*"
